Goal: Check status: Check status

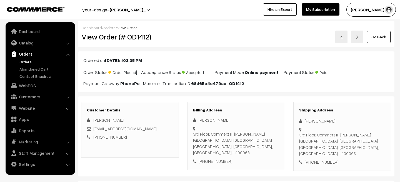
scroll to position [111, 0]
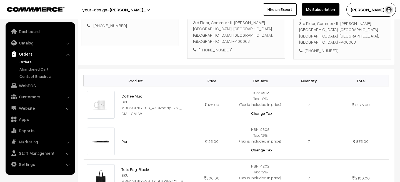
click at [29, 61] on link "Orders" at bounding box center [45, 62] width 55 height 6
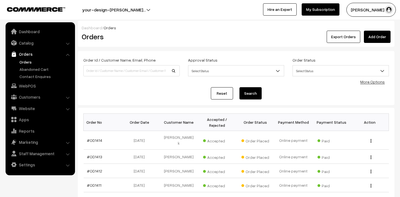
click at [31, 62] on link "Orders" at bounding box center [45, 62] width 55 height 6
